Goal: Task Accomplishment & Management: Complete application form

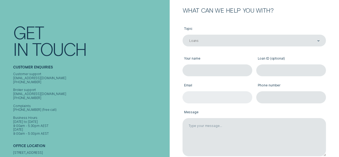
scroll to position [74, 0]
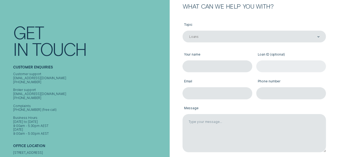
click at [290, 64] on input "Loan ID (optional)" at bounding box center [291, 66] width 70 height 12
paste input "924194"
click at [290, 64] on input "924194" at bounding box center [291, 66] width 70 height 12
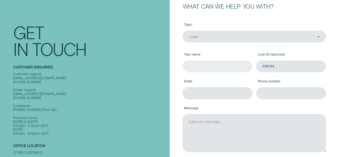
click at [240, 67] on div "Topic Loans Loans Your name Loan ID (optional) 924194 Email Phone number Message" at bounding box center [255, 86] width 148 height 133
type input "924194"
click at [220, 66] on input "Your name" at bounding box center [218, 66] width 70 height 12
type input "t"
type input "[PERSON_NAME]"
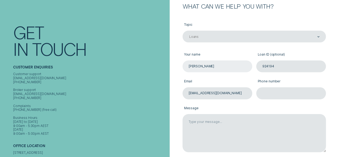
type input "[EMAIL_ADDRESS][DOMAIN_NAME]"
type input "0497108499"
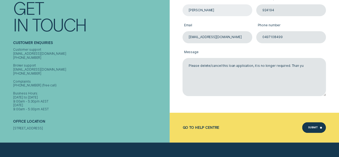
scroll to position [137, 0]
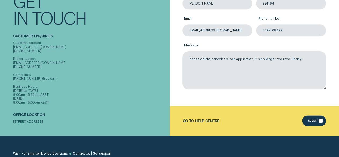
type textarea "Please delete/cancel this loan application, it is no longer required. Than yu"
click at [316, 121] on div "Submit" at bounding box center [312, 121] width 9 height 2
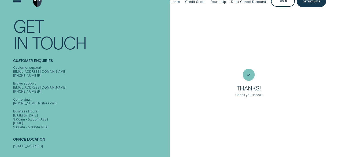
scroll to position [0, 0]
